Goal: Task Accomplishment & Management: Complete application form

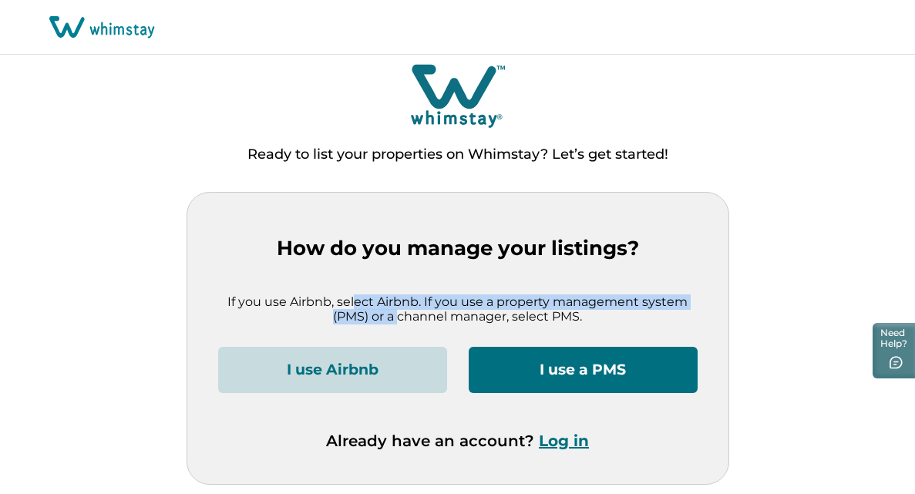
drag, startPoint x: 357, startPoint y: 305, endPoint x: 402, endPoint y: 321, distance: 47.3
click at [402, 321] on p "If you use Airbnb, select Airbnb. If you use a property management system (PMS)…" at bounding box center [458, 310] width 480 height 30
click at [398, 369] on button "I use Airbnb" at bounding box center [332, 370] width 229 height 46
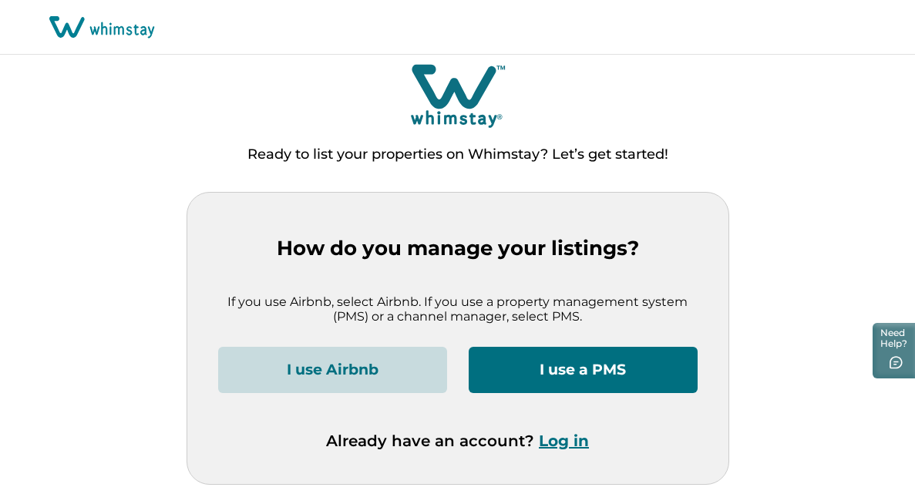
click at [204, 201] on div "How do you manage your listings? If you use Airbnb, select Airbnb. If you use a…" at bounding box center [457, 339] width 541 height 292
click at [546, 362] on button "I use a PMS" at bounding box center [583, 370] width 229 height 46
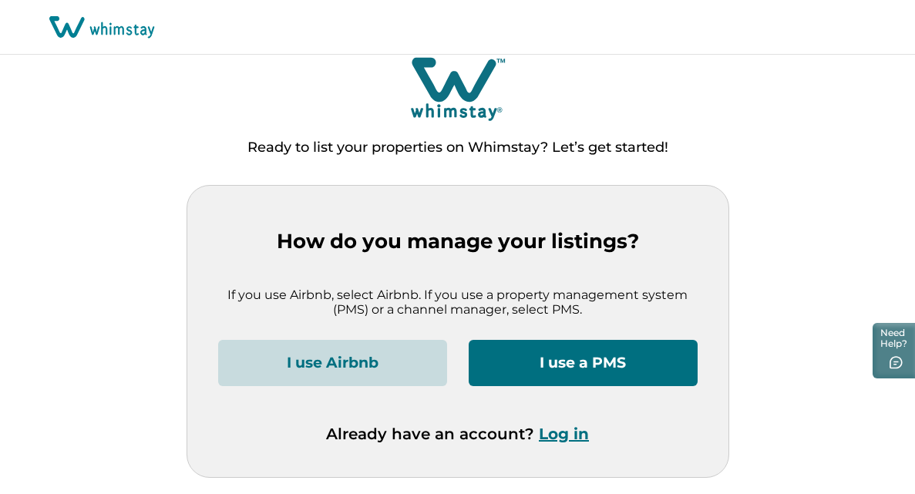
scroll to position [11, 0]
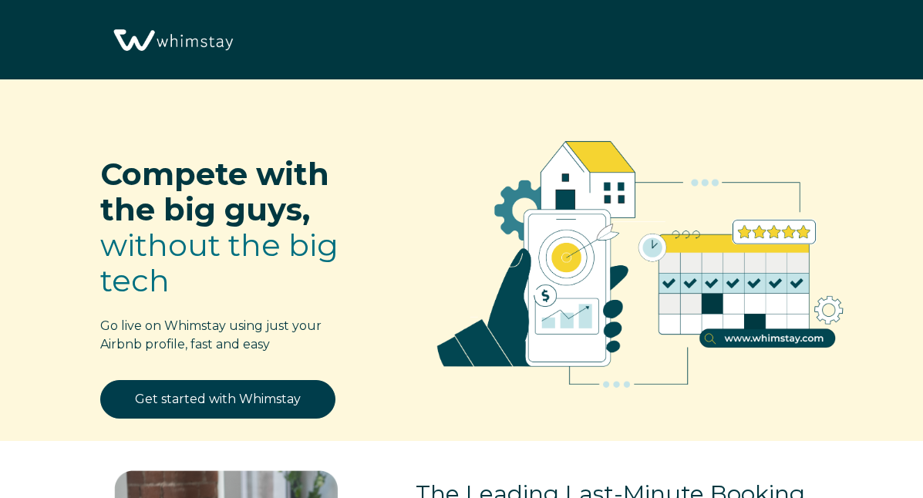
select select "US"
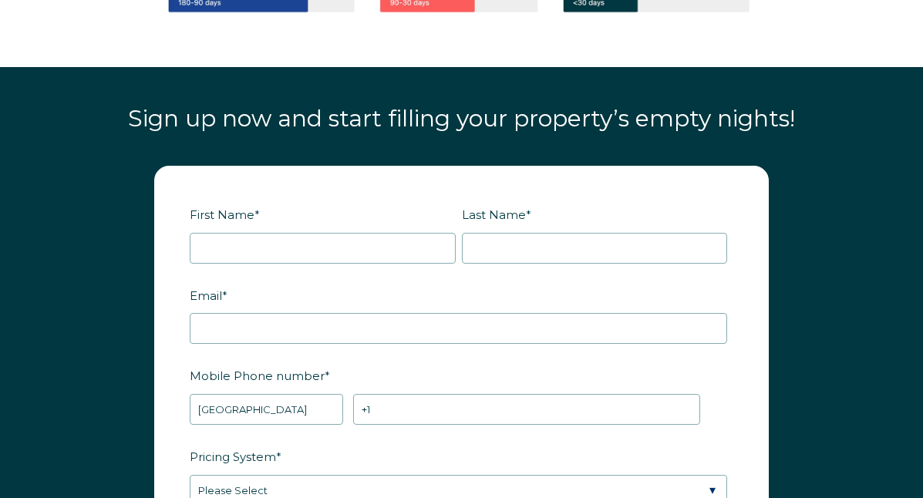
scroll to position [1696, 0]
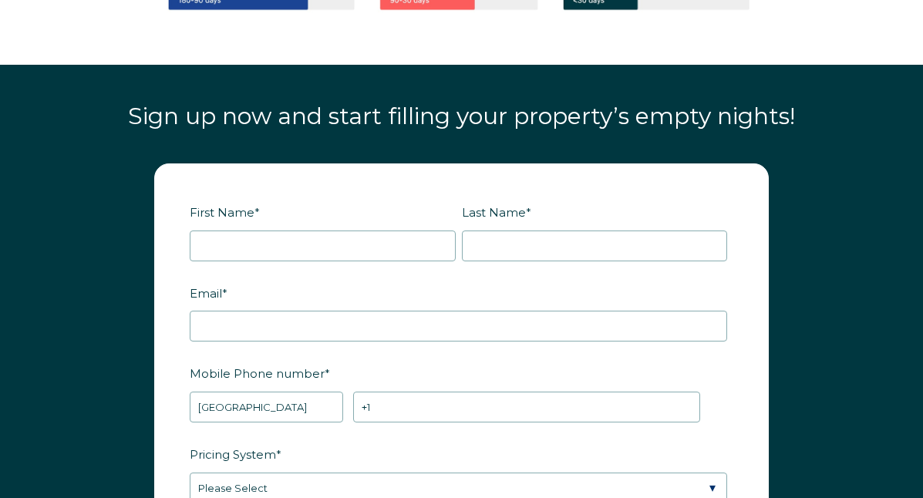
click at [352, 231] on div at bounding box center [323, 246] width 266 height 31
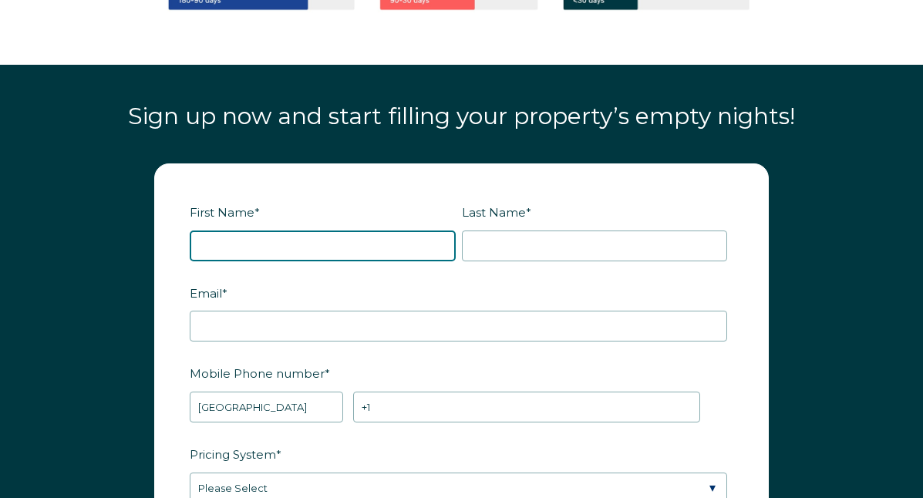
click at [350, 240] on input "First Name *" at bounding box center [323, 246] width 266 height 31
type input "[PERSON_NAME]"
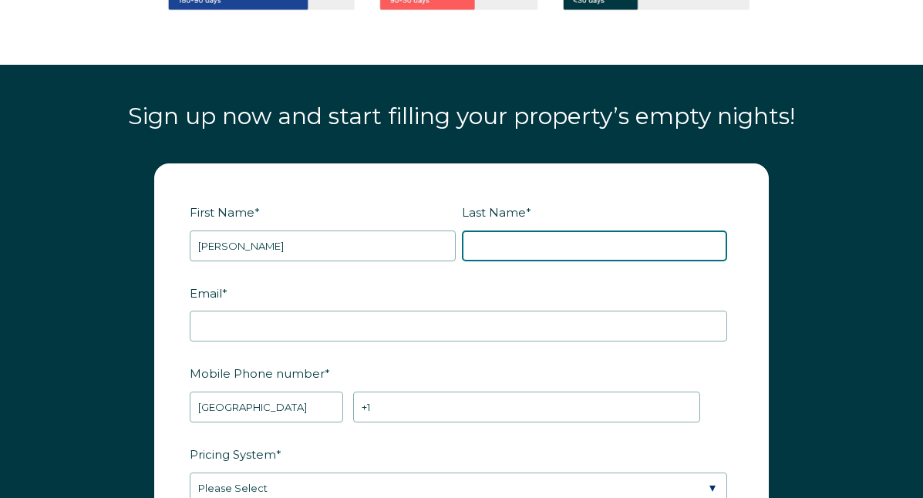
type input "[PERSON_NAME]"
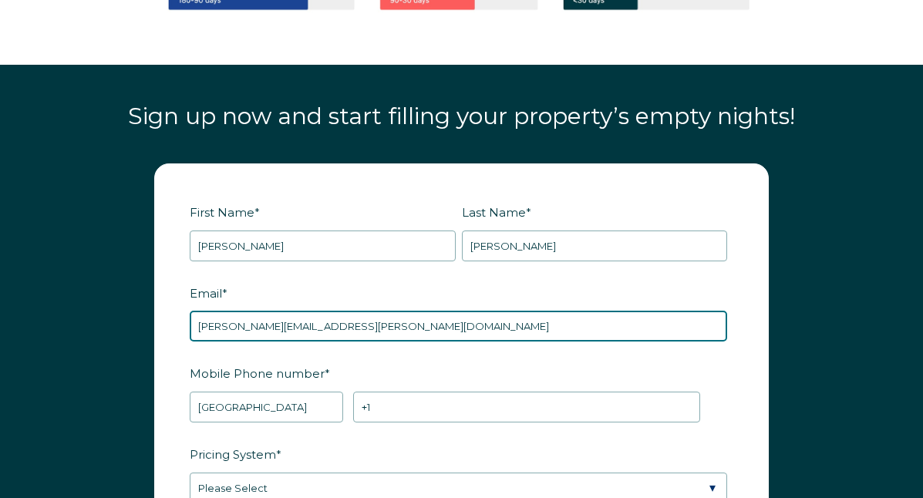
click at [383, 317] on input "[PERSON_NAME][EMAIL_ADDRESS][PERSON_NAME][DOMAIN_NAME]" at bounding box center [459, 326] width 538 height 31
type input "[DOMAIN_NAME][EMAIL_ADDRESS][DOMAIN_NAME]"
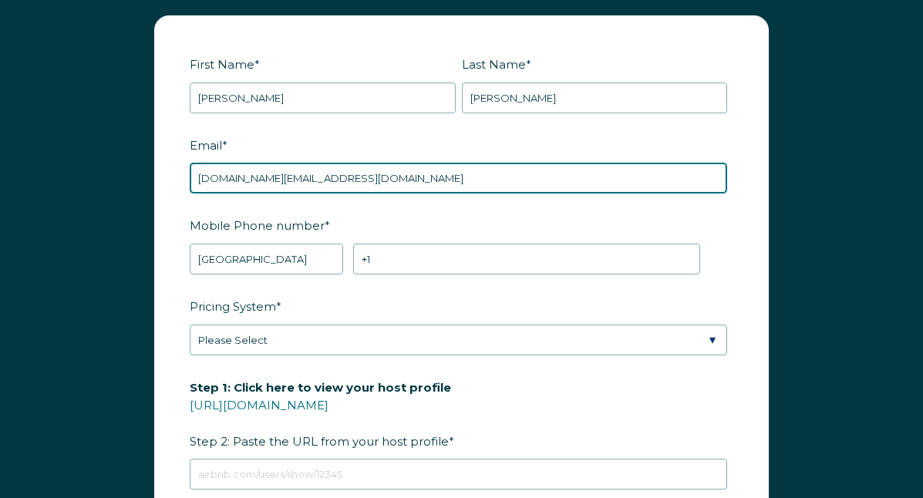
scroll to position [1845, 0]
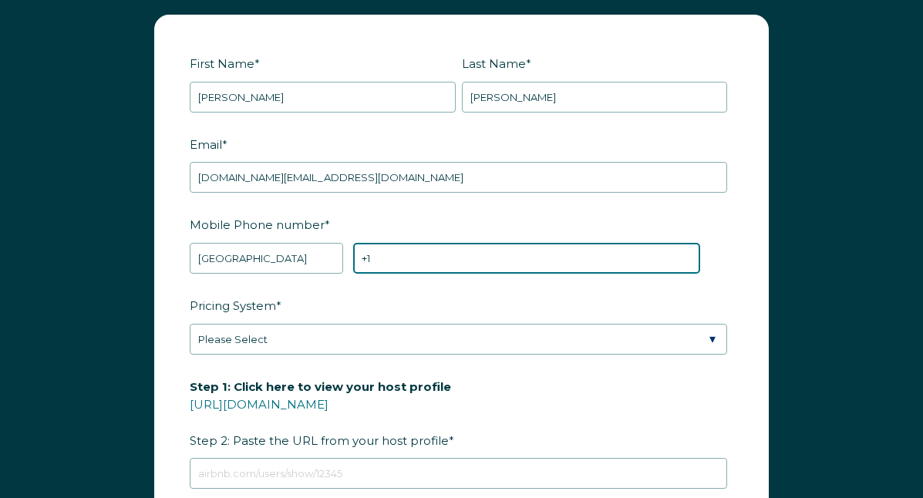
click at [416, 263] on input "+1" at bounding box center [526, 258] width 347 height 31
paste input "[URL][DOMAIN_NAME]"
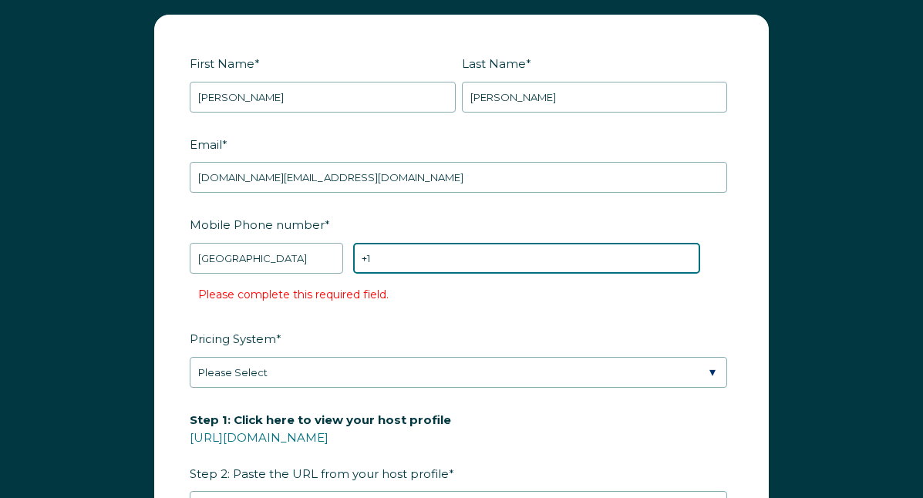
paste input "[PHONE_NUMBER]"
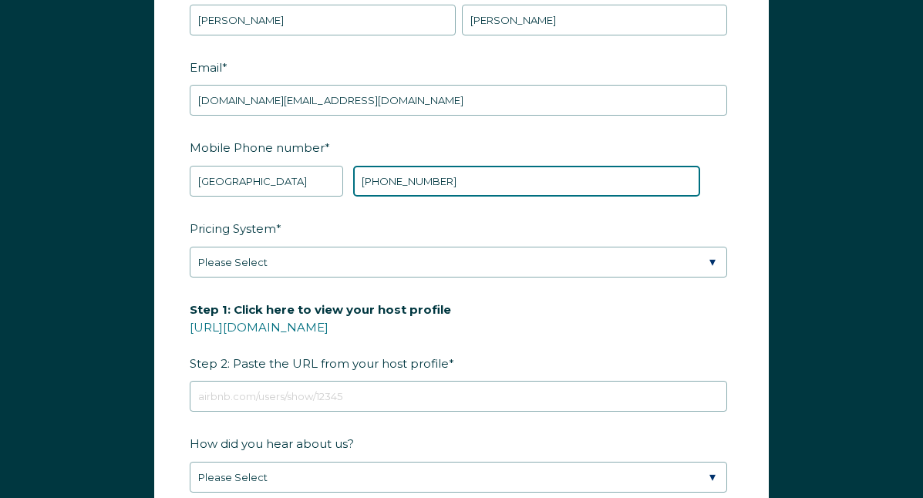
scroll to position [1930, 0]
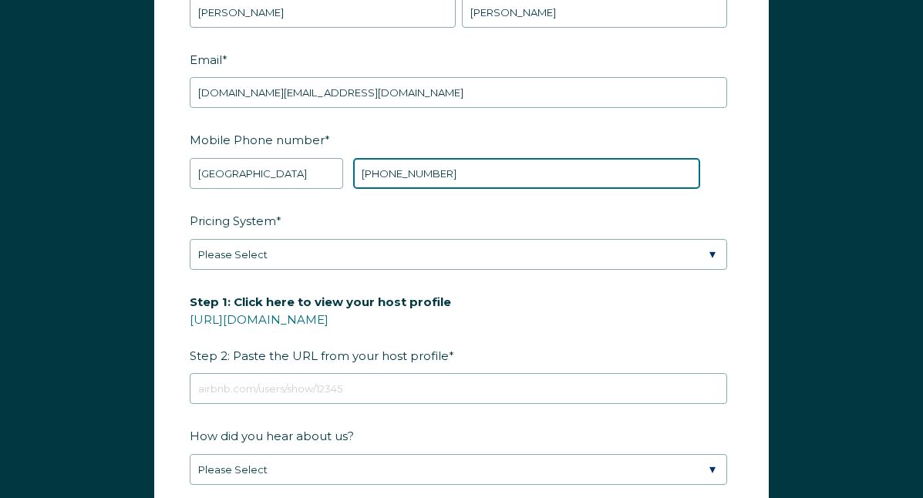
type input "[PHONE_NUMBER]"
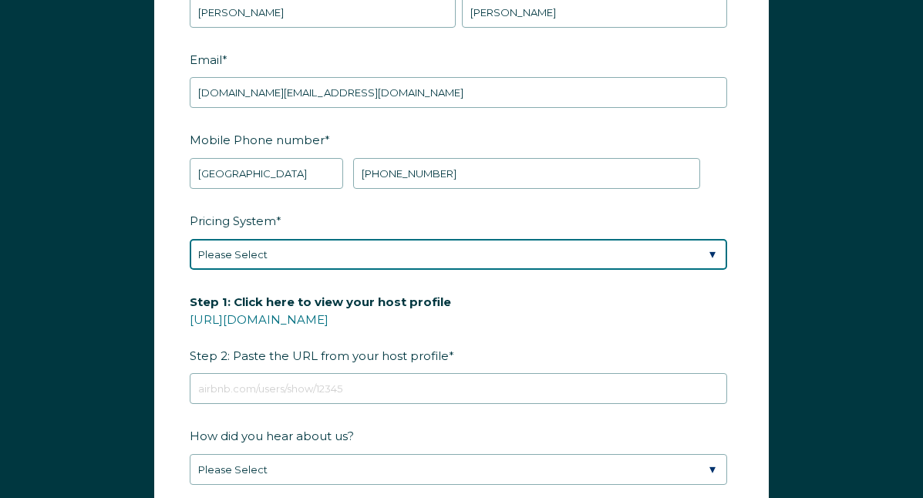
click at [478, 247] on select "Please Select Manual Airbnb Smart Pricing PriceLabs Wheelhouse Beyond Pricing 3…" at bounding box center [459, 254] width 538 height 31
select select "PriceLabs"
click at [190, 239] on select "Please Select Manual Airbnb Smart Pricing PriceLabs Wheelhouse Beyond Pricing 3…" at bounding box center [459, 254] width 538 height 31
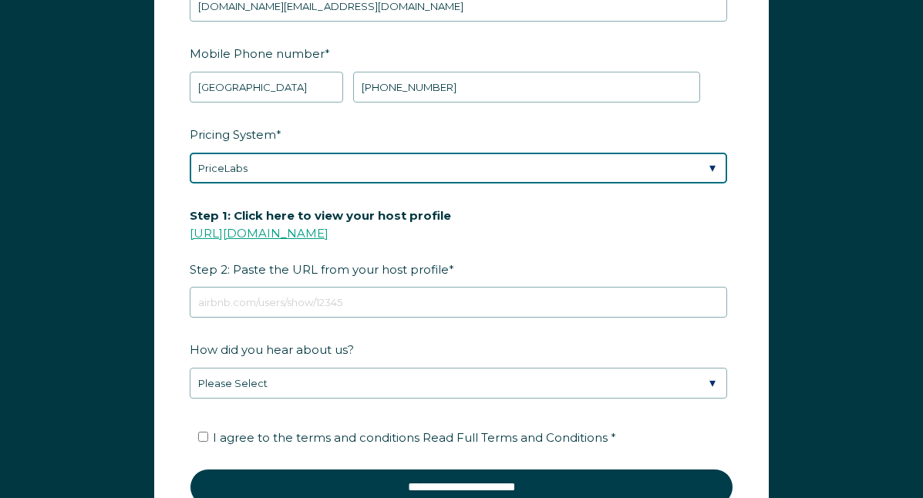
scroll to position [2021, 0]
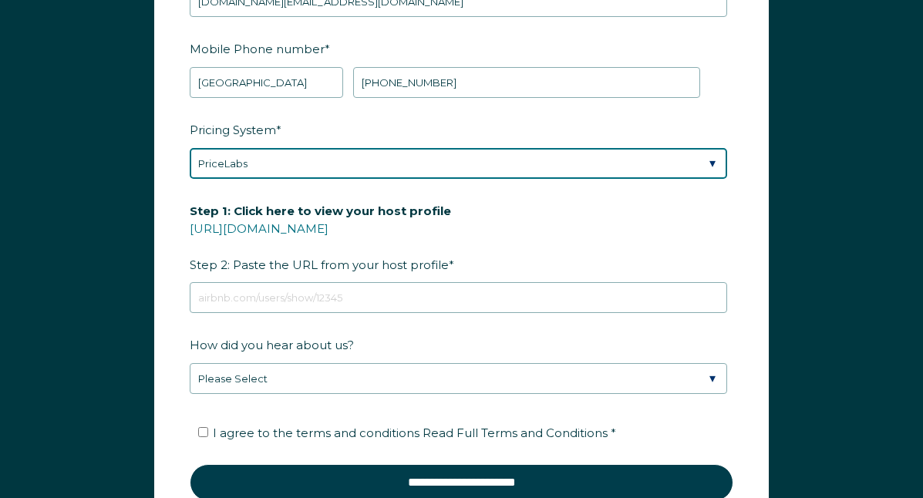
click at [299, 163] on select "Please Select Manual Airbnb Smart Pricing PriceLabs Wheelhouse Beyond Pricing 3…" at bounding box center [459, 163] width 538 height 31
click at [190, 148] on select "Please Select Manual Airbnb Smart Pricing PriceLabs Wheelhouse Beyond Pricing 3…" at bounding box center [459, 163] width 538 height 31
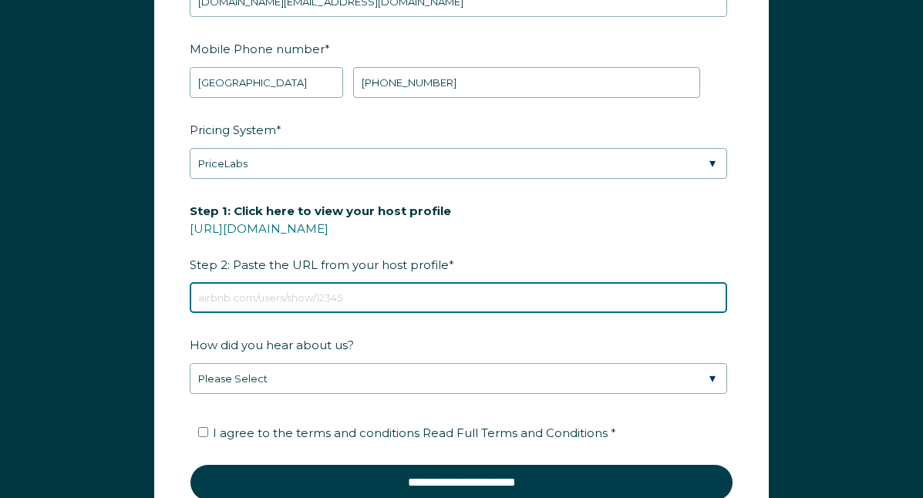
click at [359, 292] on input "Step 1: Click here to view your host profile [URL][DOMAIN_NAME] Step 2: Paste t…" at bounding box center [459, 297] width 538 height 31
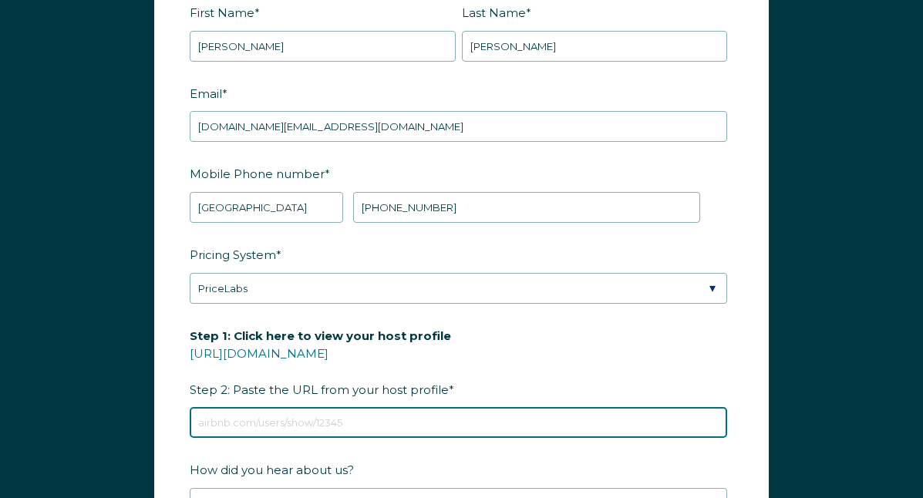
scroll to position [1901, 0]
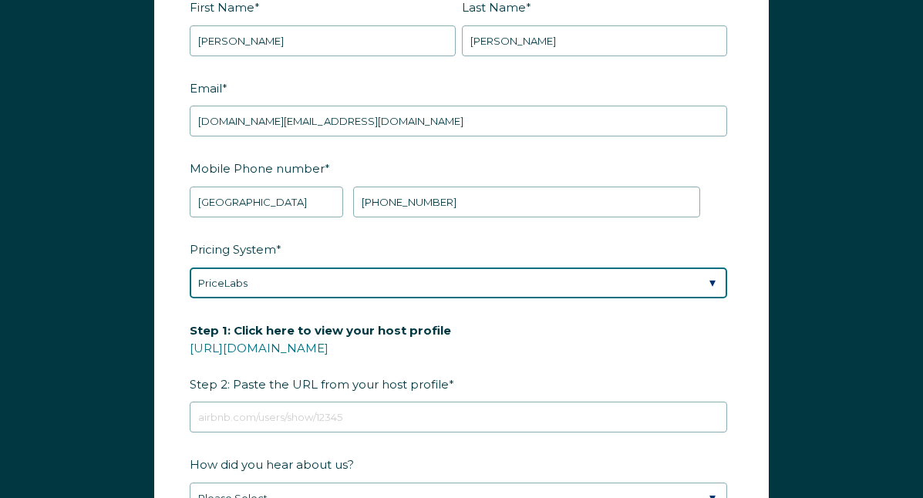
click at [359, 288] on select "Please Select Manual Airbnb Smart Pricing PriceLabs Wheelhouse Beyond Pricing 3…" at bounding box center [459, 283] width 538 height 31
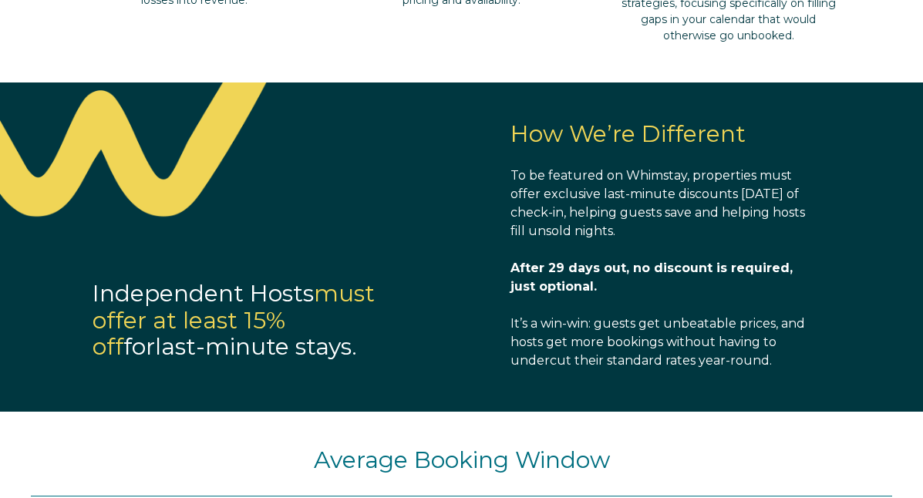
scroll to position [1050, 0]
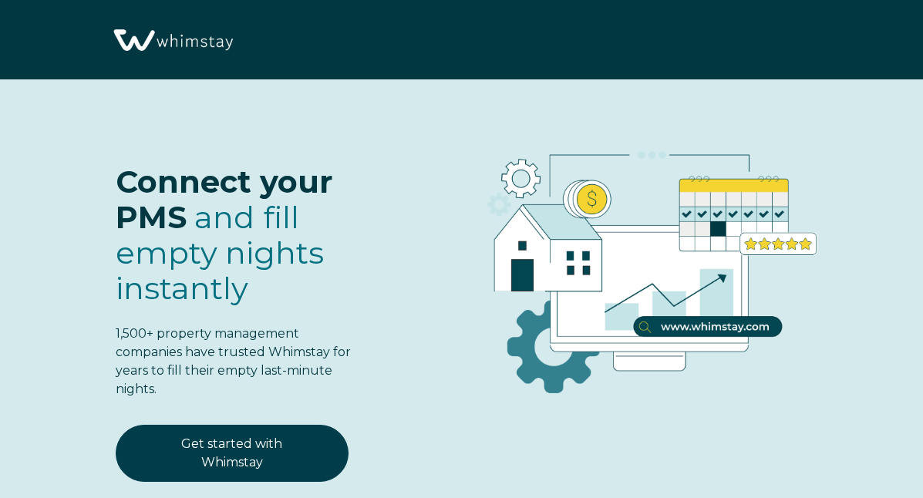
select select "US"
select select "Standard"
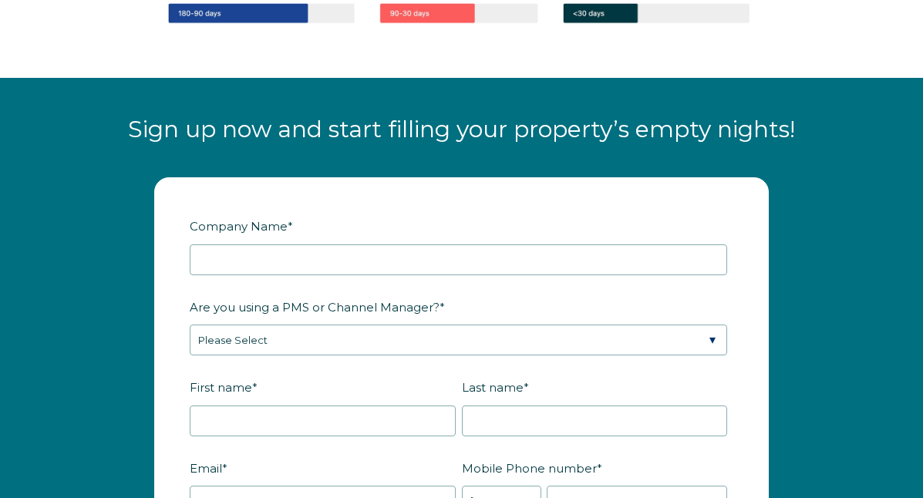
scroll to position [1711, 0]
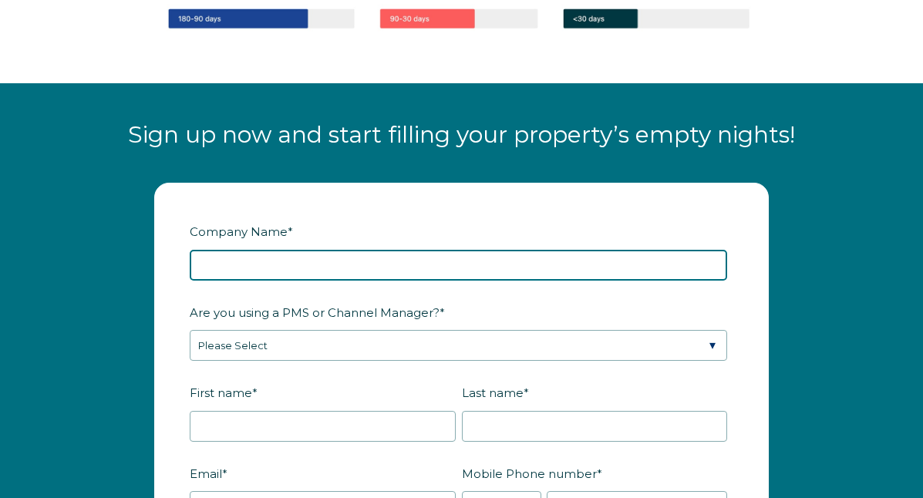
click at [410, 272] on input "Company Name *" at bounding box center [459, 265] width 538 height 31
type input "mike rogge,llc"
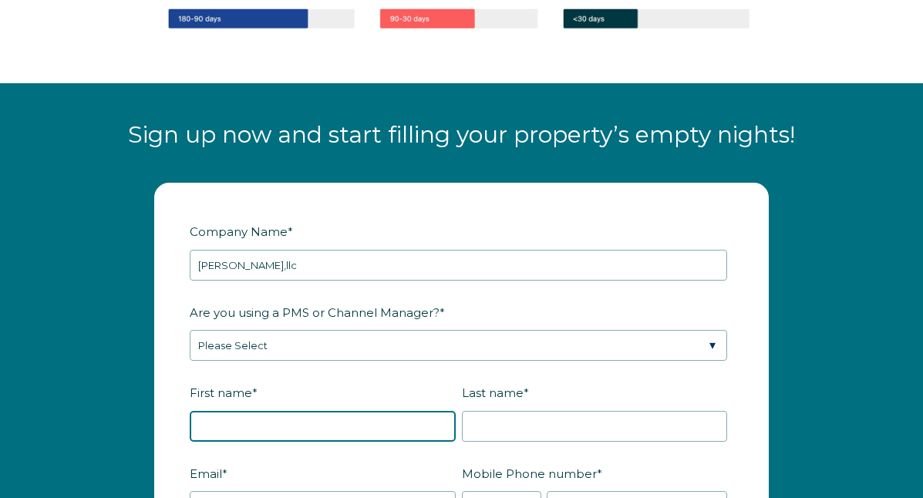
type input "[PERSON_NAME]"
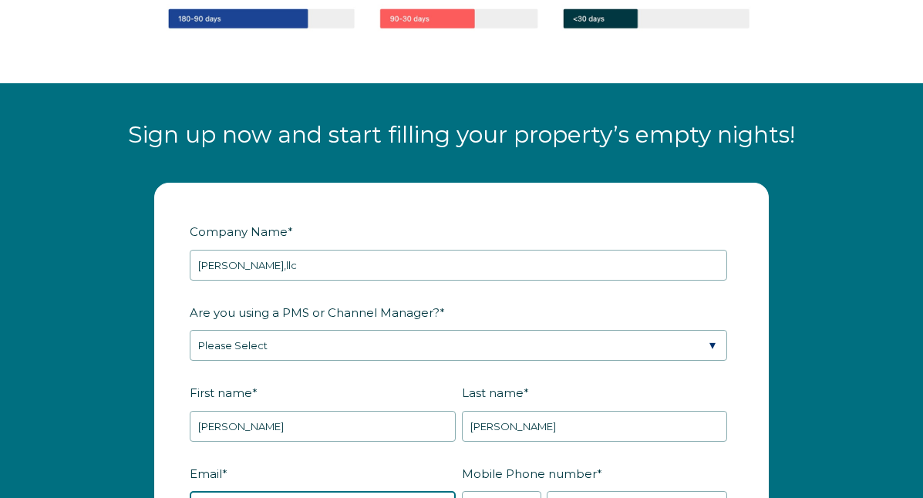
type input "APPNMIKE@AOL.COM"
type input "Lakeville"
type input "MA"
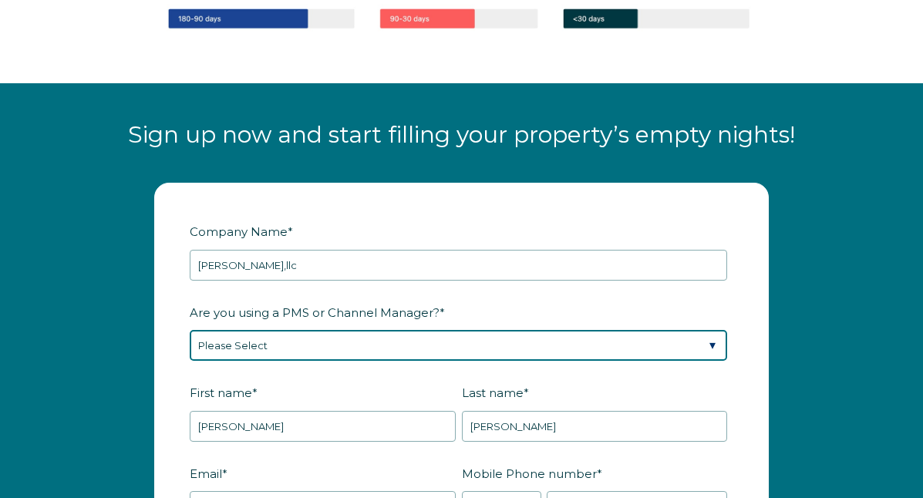
click at [385, 339] on select "Please Select Barefoot BookingPal Boost Brightside CiiRUS Escapia Guesty Hostaw…" at bounding box center [459, 345] width 538 height 31
select select "Not Listed"
click at [190, 330] on select "Please Select Barefoot BookingPal Boost Brightside CiiRUS Escapia Guesty Hostaw…" at bounding box center [459, 345] width 538 height 31
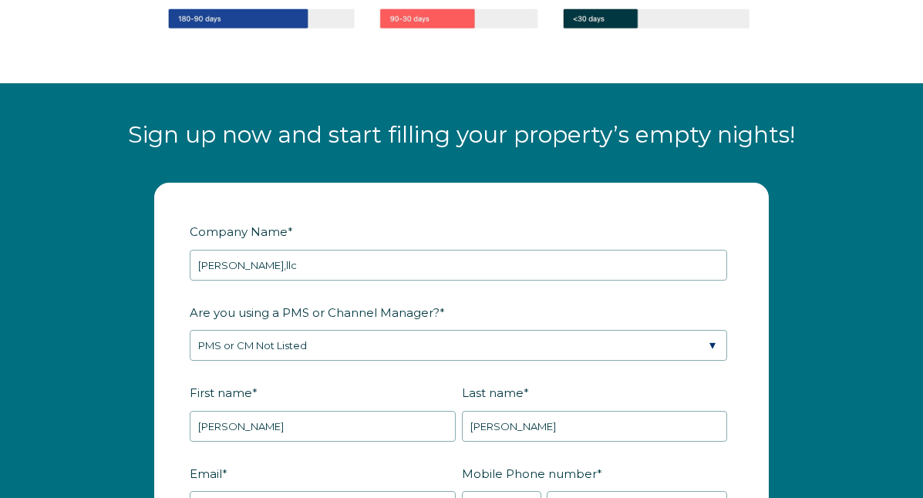
click at [389, 384] on label "First name *" at bounding box center [326, 392] width 272 height 27
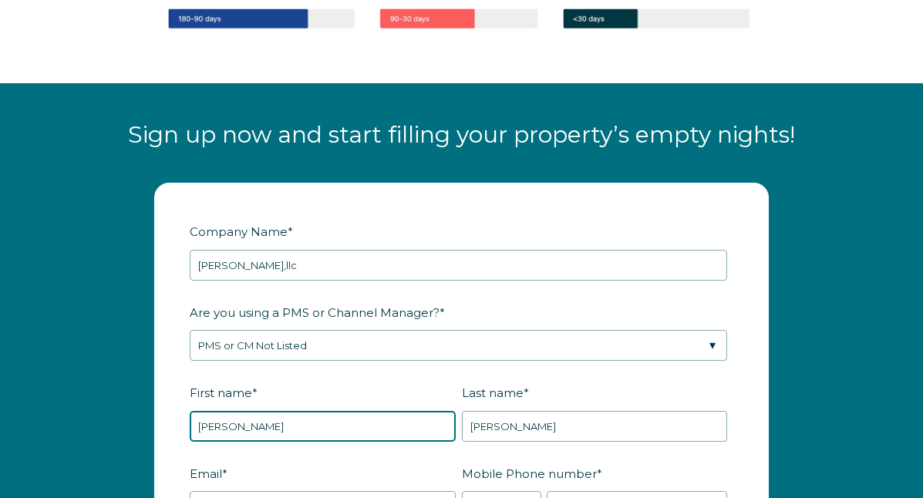
click at [389, 411] on input "[PERSON_NAME]" at bounding box center [323, 426] width 266 height 31
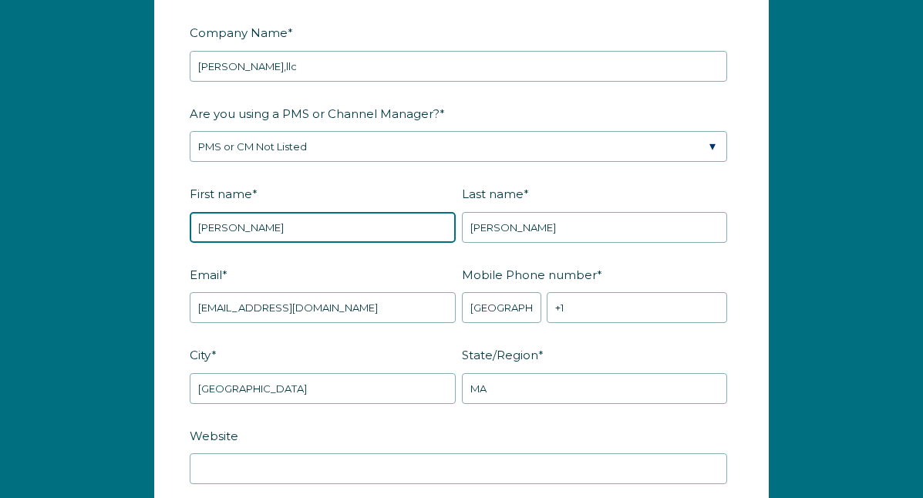
scroll to position [1910, 0]
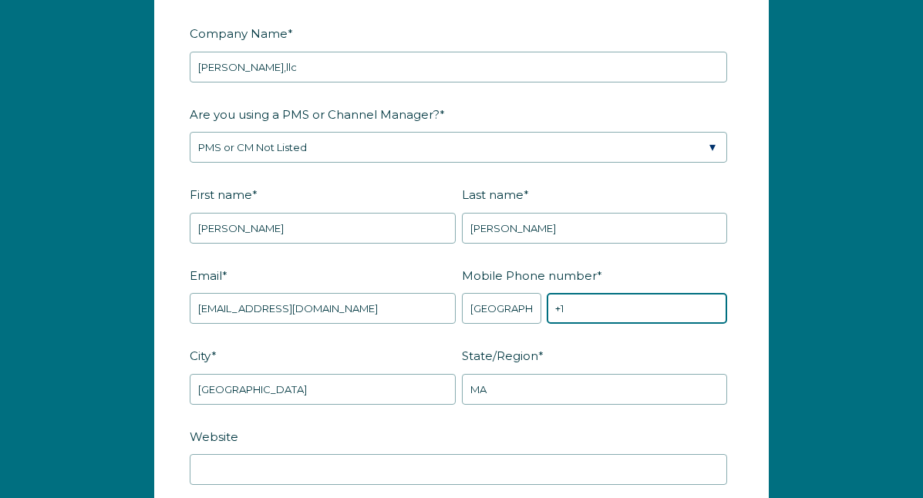
click at [595, 313] on input "+1" at bounding box center [637, 308] width 180 height 31
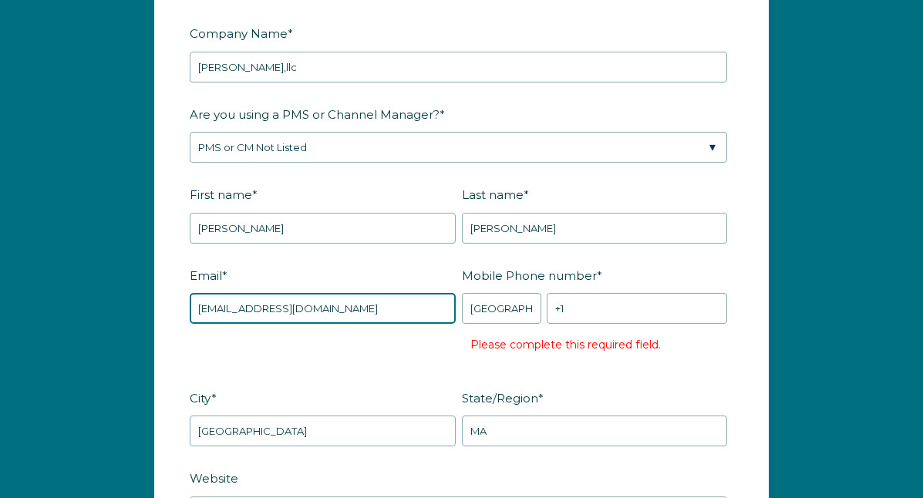
click at [427, 317] on input "APPNMIKE@AOL.COM" at bounding box center [323, 308] width 266 height 31
type input "[DOMAIN_NAME][EMAIL_ADDRESS][DOMAIN_NAME]"
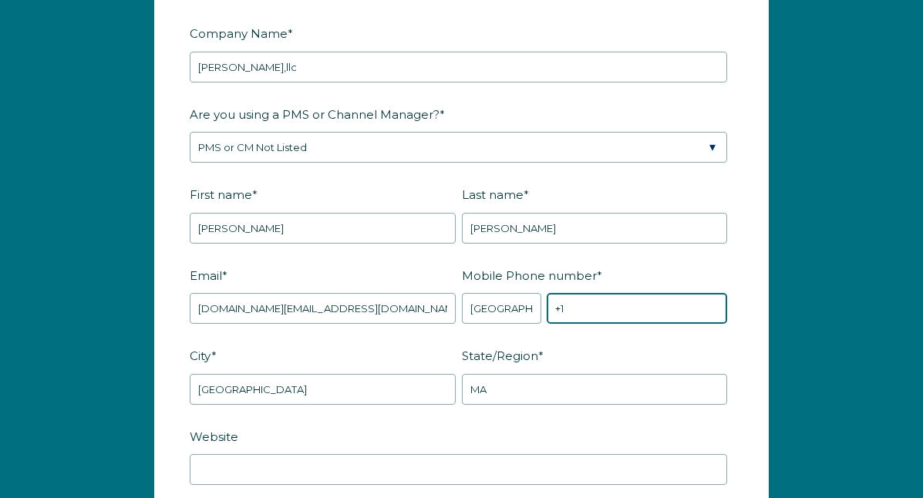
click at [595, 305] on input "+1" at bounding box center [637, 308] width 180 height 31
paste input "[PHONE_NUMBER]"
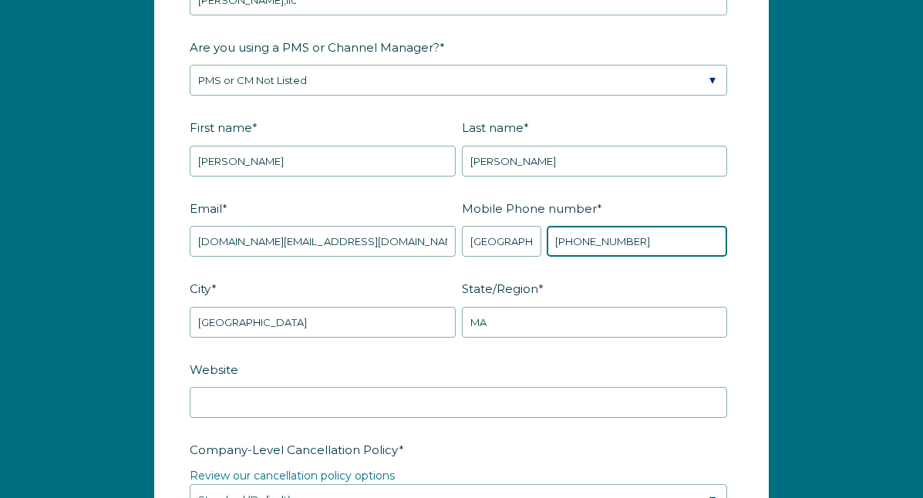
scroll to position [1987, 0]
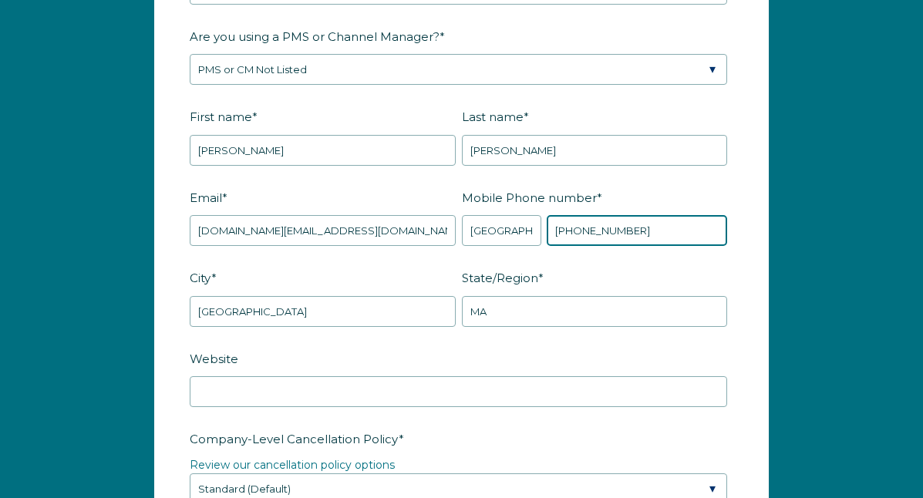
type input "[PHONE_NUMBER]"
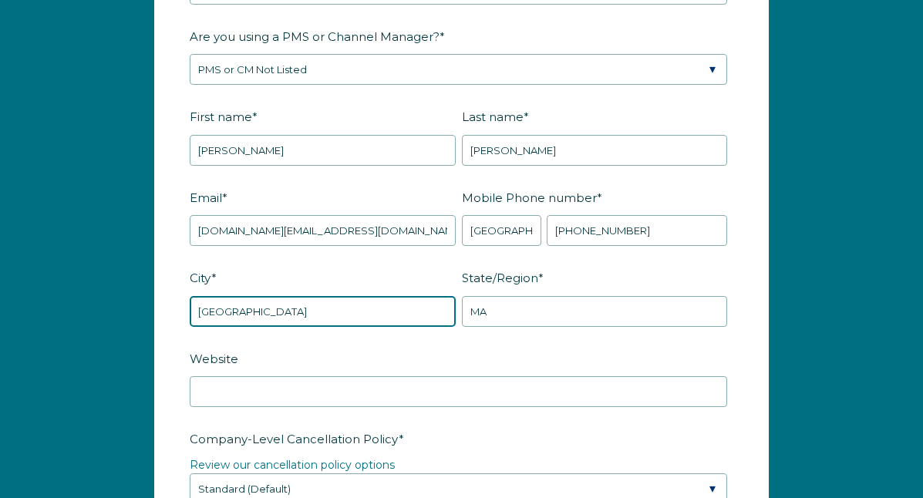
click at [383, 313] on input "Lakeville" at bounding box center [323, 311] width 266 height 31
type input "Cottonwood Heights"
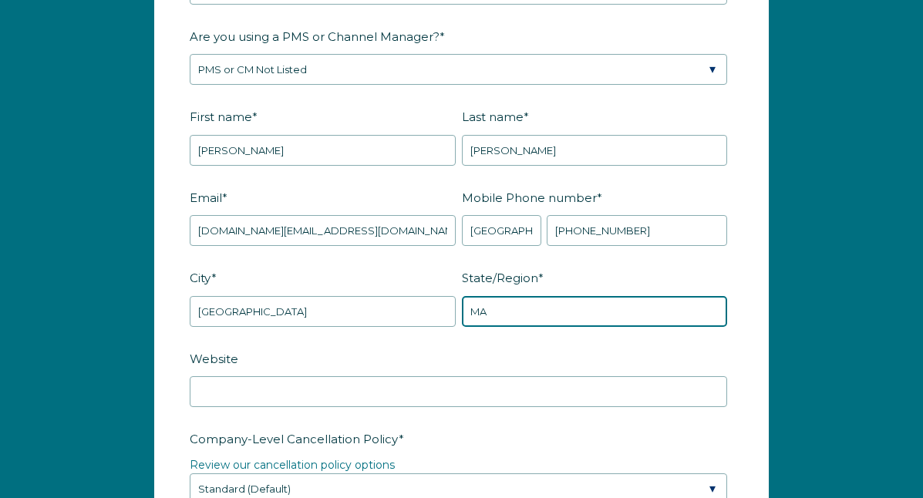
click at [513, 298] on input "MA" at bounding box center [595, 311] width 266 height 31
type input "UT"
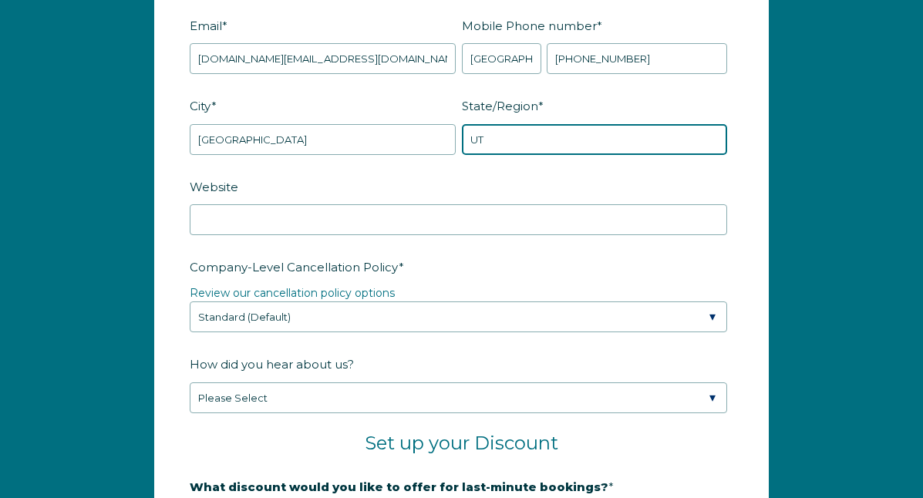
scroll to position [2161, 0]
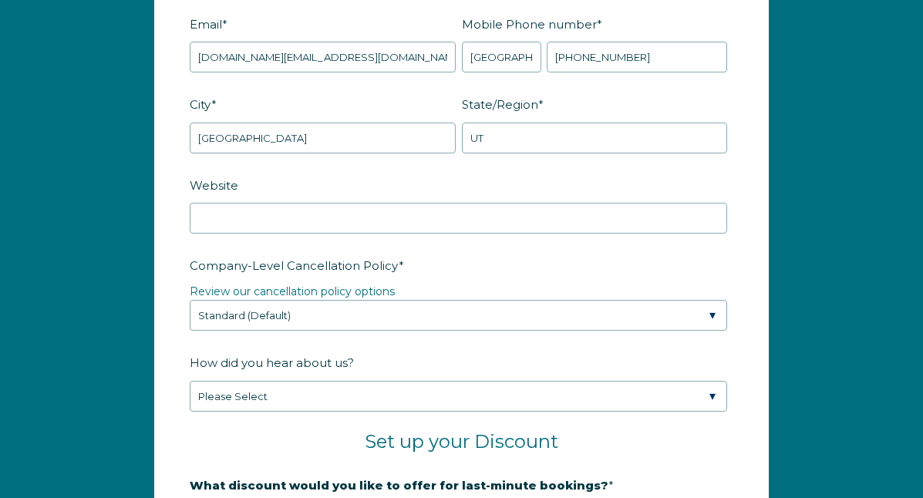
click at [525, 234] on fieldset "Website" at bounding box center [462, 212] width 544 height 81
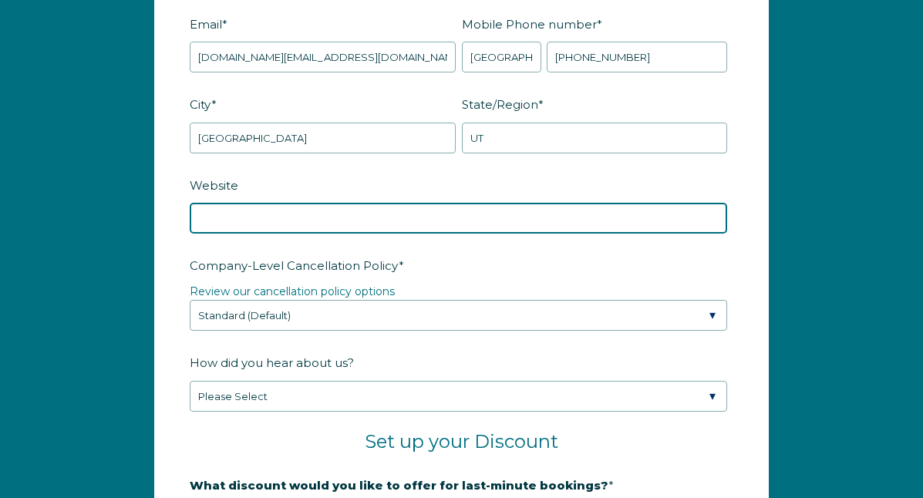
click at [526, 212] on input "Website" at bounding box center [459, 218] width 538 height 31
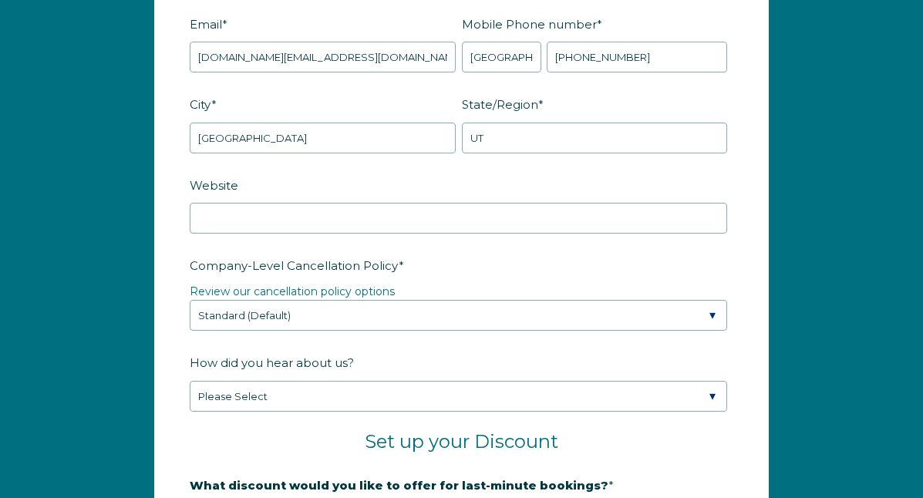
click at [549, 273] on label "Company-Level Cancellation Policy *" at bounding box center [462, 265] width 544 height 27
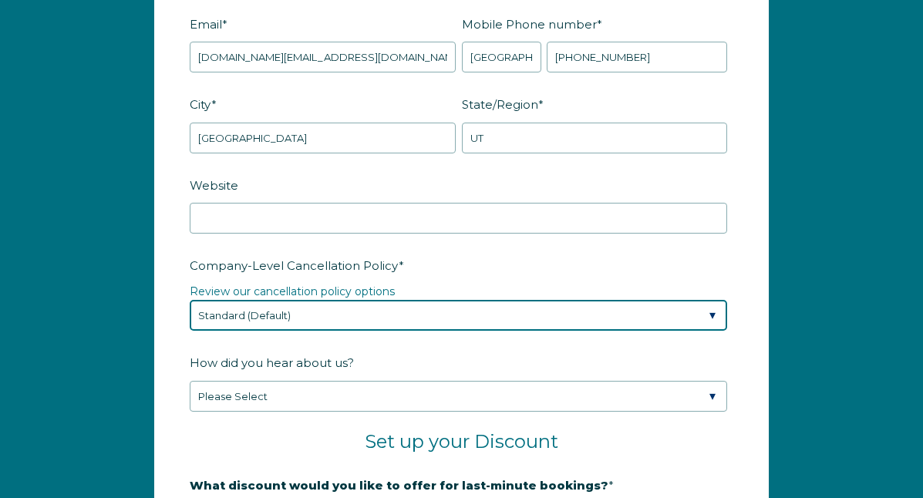
click at [549, 300] on select "Please Select Partial Standard (Default) Moderate Strict" at bounding box center [459, 315] width 538 height 31
click at [548, 312] on select "Please Select Partial Standard (Default) Moderate Strict" at bounding box center [459, 315] width 538 height 31
select select "Strict"
click at [190, 300] on select "Please Select Partial Standard (Default) Moderate Strict" at bounding box center [459, 315] width 538 height 31
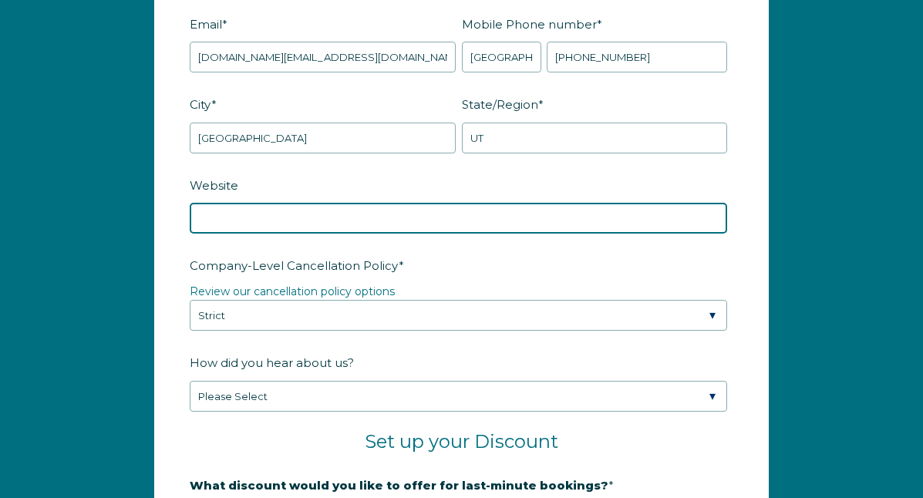
click at [516, 221] on input "Website" at bounding box center [459, 218] width 538 height 31
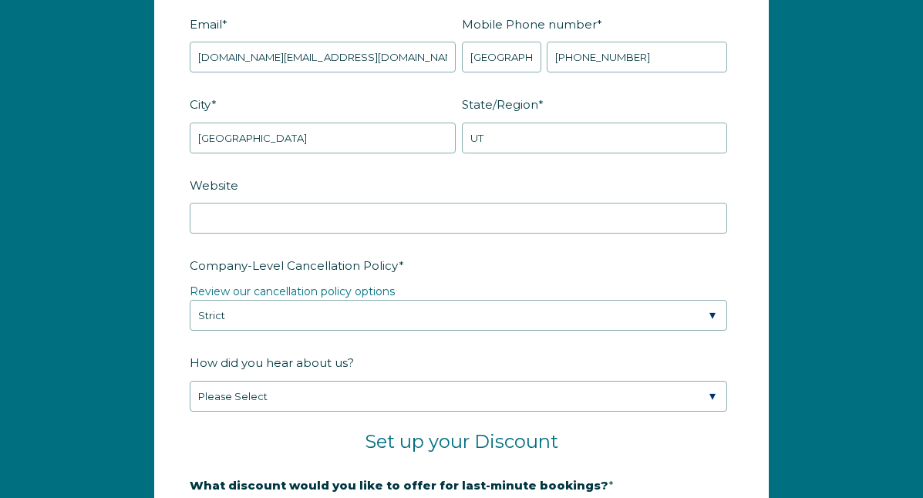
click at [513, 292] on legend "Review our cancellation policy options" at bounding box center [462, 292] width 544 height 16
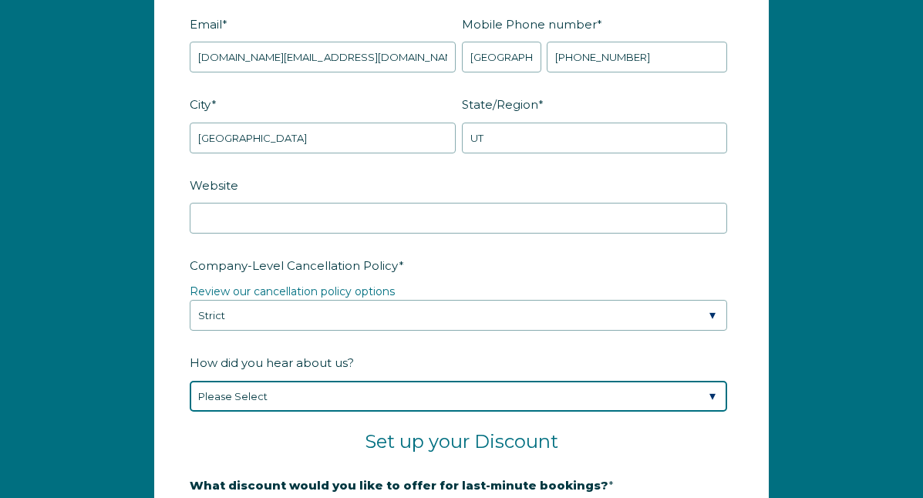
click at [499, 396] on select "Please Select Found Whimstay through a Google search Spoke to a Whimstay salesp…" at bounding box center [459, 396] width 538 height 31
select select "Google Search"
click at [190, 381] on select "Please Select Found Whimstay through a Google search Spoke to a Whimstay salesp…" at bounding box center [459, 396] width 538 height 31
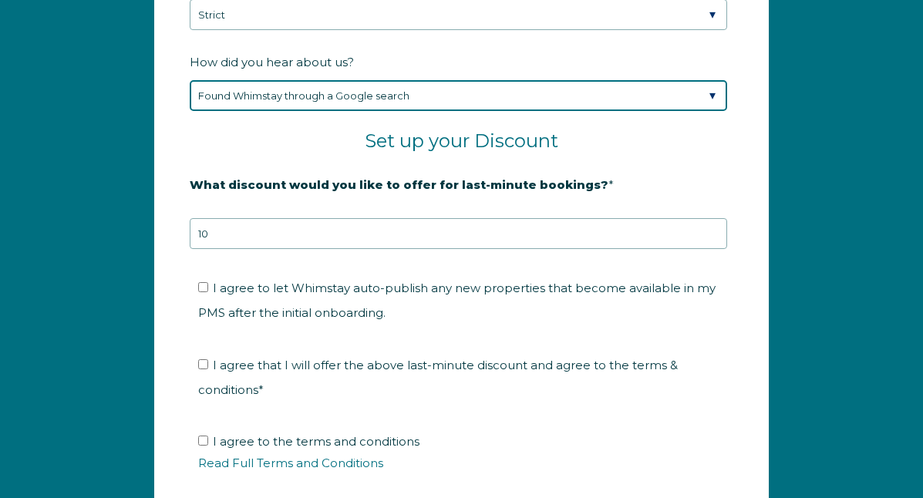
scroll to position [2461, 0]
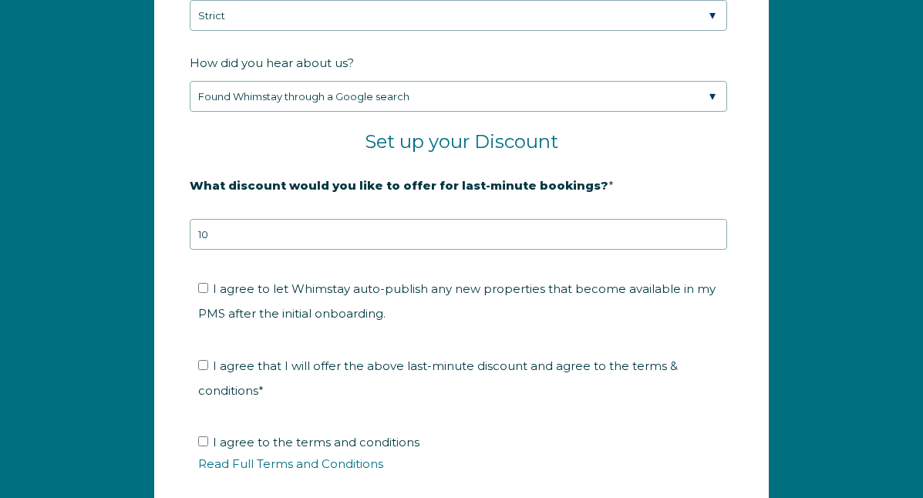
click at [493, 289] on span "I agree to let Whimstay auto-publish any new properties that become available i…" at bounding box center [456, 300] width 517 height 39
click at [208, 289] on input "I agree to let Whimstay auto-publish any new properties that become available i…" at bounding box center [203, 288] width 10 height 10
click at [483, 287] on span "I agree to let Whimstay auto-publish any new properties that become available i…" at bounding box center [456, 300] width 517 height 39
click at [208, 287] on input "I agree to let Whimstay auto-publish any new properties that become available i…" at bounding box center [203, 288] width 10 height 10
click at [483, 286] on span "I agree to let Whimstay auto-publish any new properties that become available i…" at bounding box center [456, 300] width 517 height 39
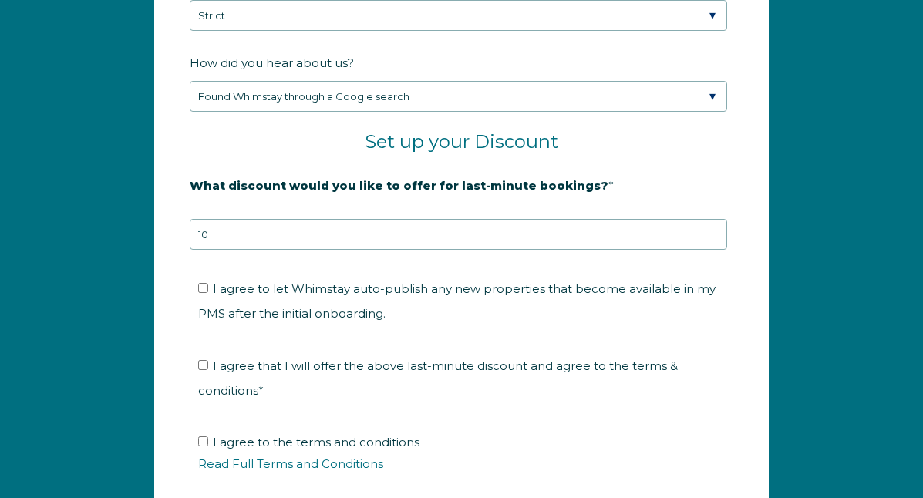
click at [208, 286] on input "I agree to let Whimstay auto-publish any new properties that become available i…" at bounding box center [203, 288] width 10 height 10
checkbox input "true"
click at [461, 364] on span "I agree that I will offer the above last-minute discount and agree to the terms…" at bounding box center [438, 378] width 480 height 39
click at [208, 364] on input "I agree that I will offer the above last-minute discount and agree to the terms…" at bounding box center [203, 365] width 10 height 10
checkbox input "true"
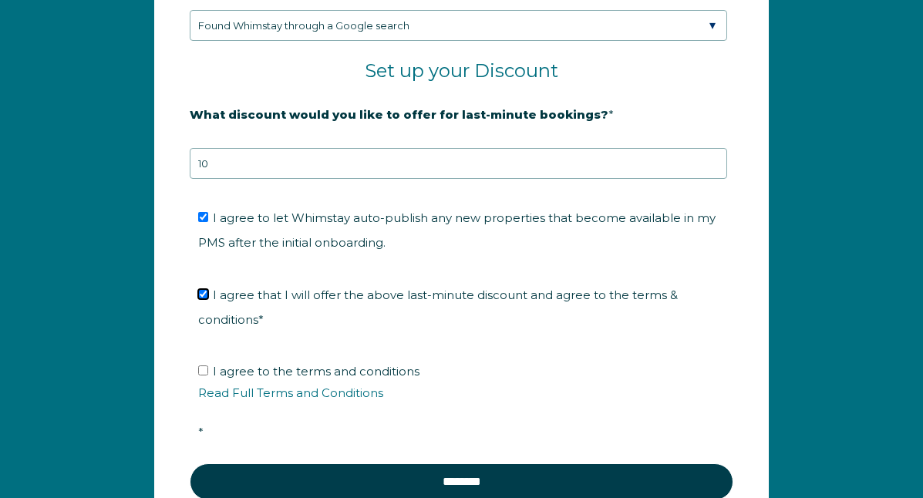
scroll to position [2533, 0]
click at [410, 372] on span "I agree to the terms and conditions Read Full Terms and Conditions *" at bounding box center [467, 401] width 538 height 76
click at [208, 372] on input "I agree to the terms and conditions Read Full Terms and Conditions *" at bounding box center [203, 370] width 10 height 10
checkbox input "true"
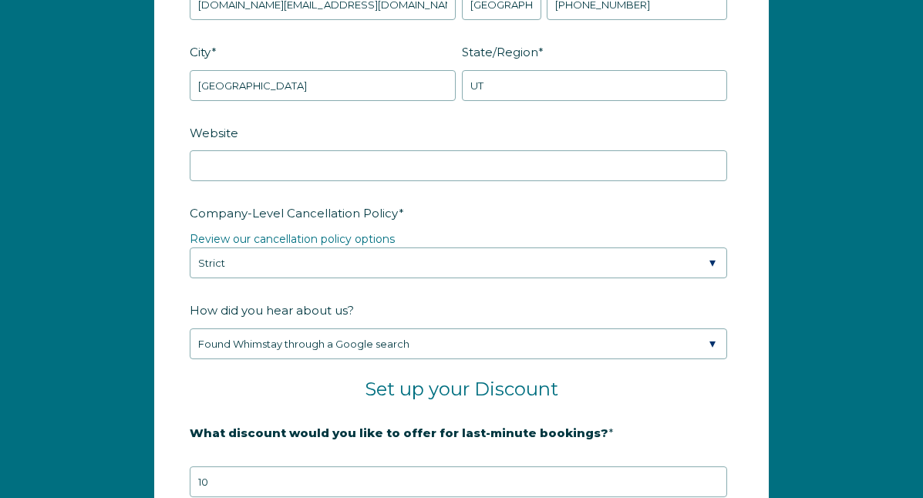
scroll to position [2204, 0]
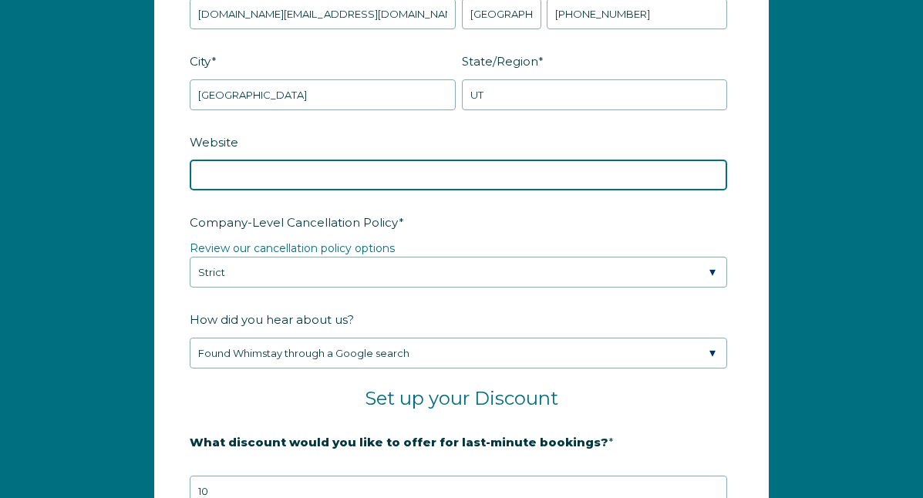
click at [413, 178] on input "Website" at bounding box center [459, 175] width 538 height 31
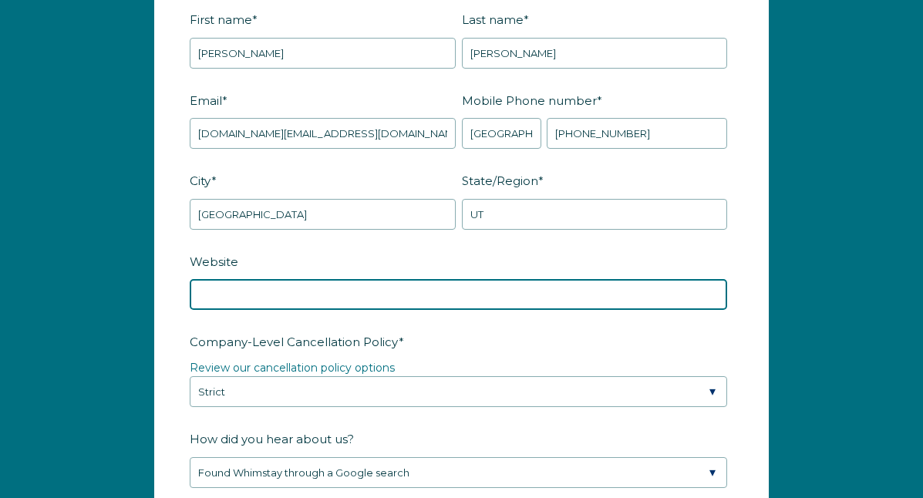
scroll to position [2105, 0]
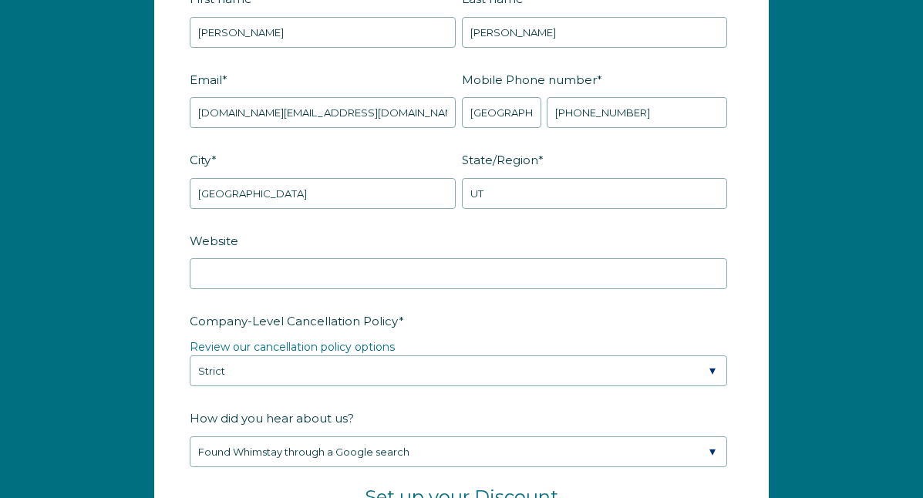
click at [227, 244] on span "Website" at bounding box center [214, 241] width 49 height 24
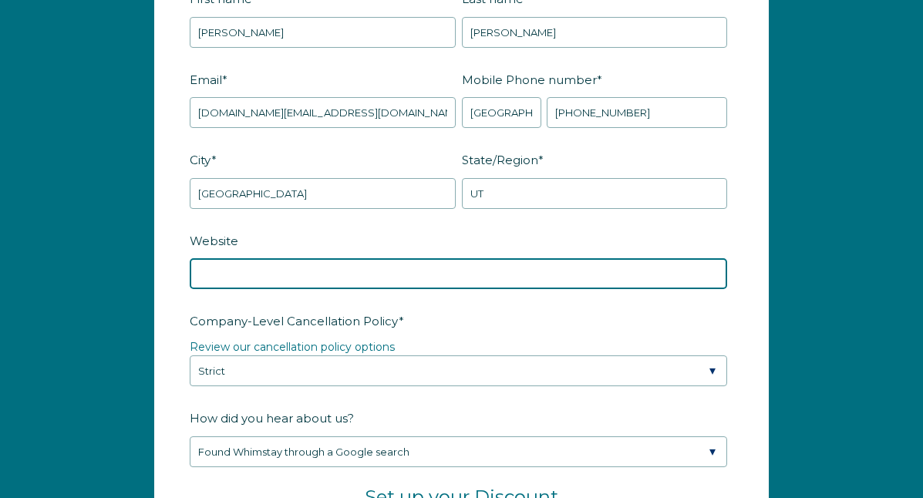
click at [227, 258] on input "Website" at bounding box center [459, 273] width 538 height 31
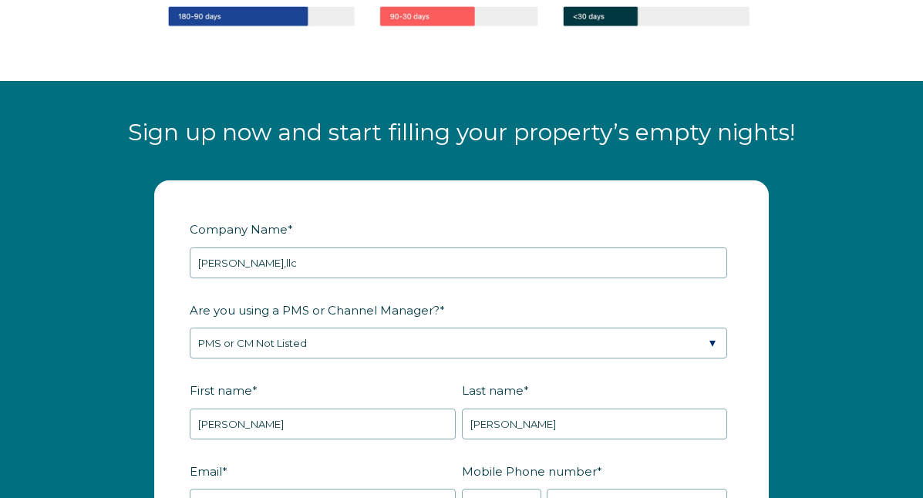
scroll to position [1711, 0]
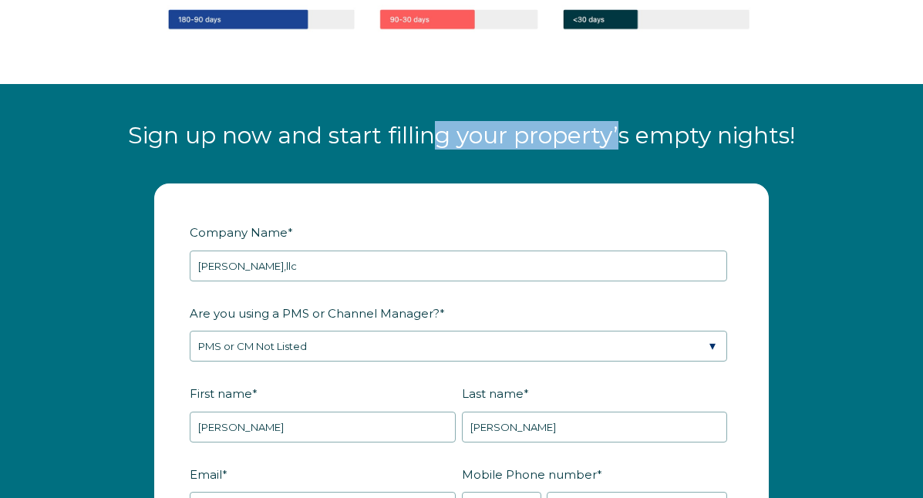
drag, startPoint x: 433, startPoint y: 133, endPoint x: 619, endPoint y: 142, distance: 186.1
click at [619, 142] on span "Sign up now and start filling your property’s empty nights!" at bounding box center [461, 135] width 667 height 29
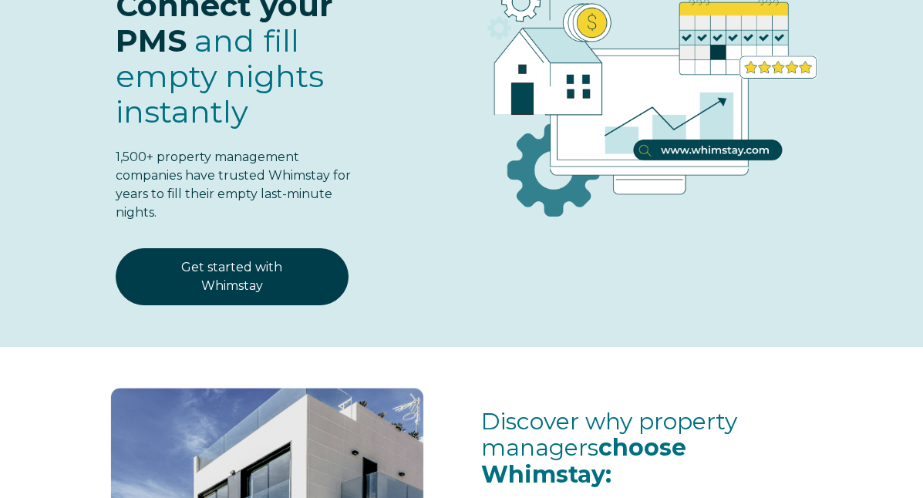
scroll to position [0, 0]
